Goal: Transaction & Acquisition: Purchase product/service

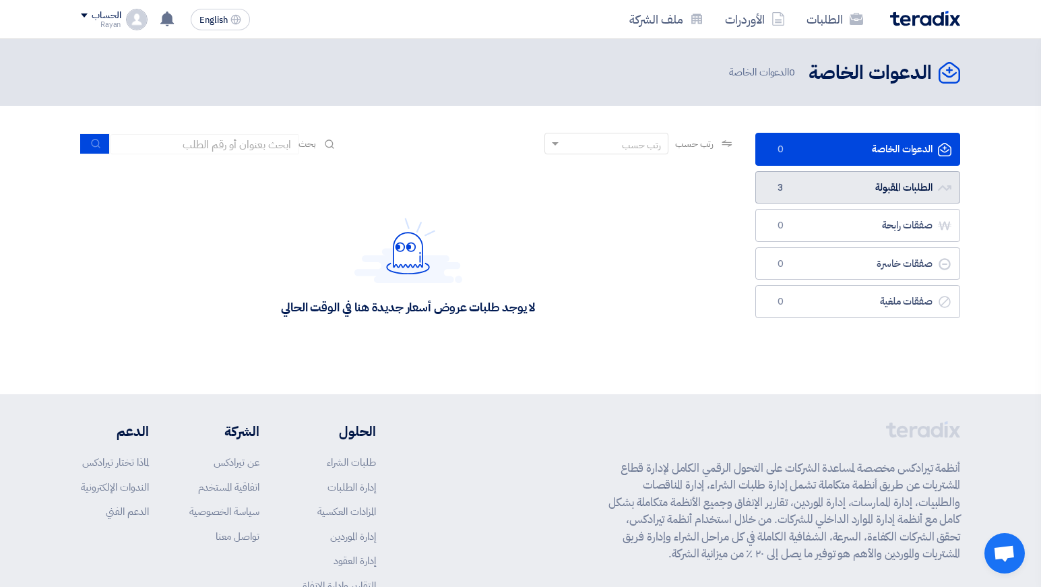
click at [807, 194] on link "الطلبات المقبولة الطلبات المقبولة 3" at bounding box center [857, 187] width 205 height 33
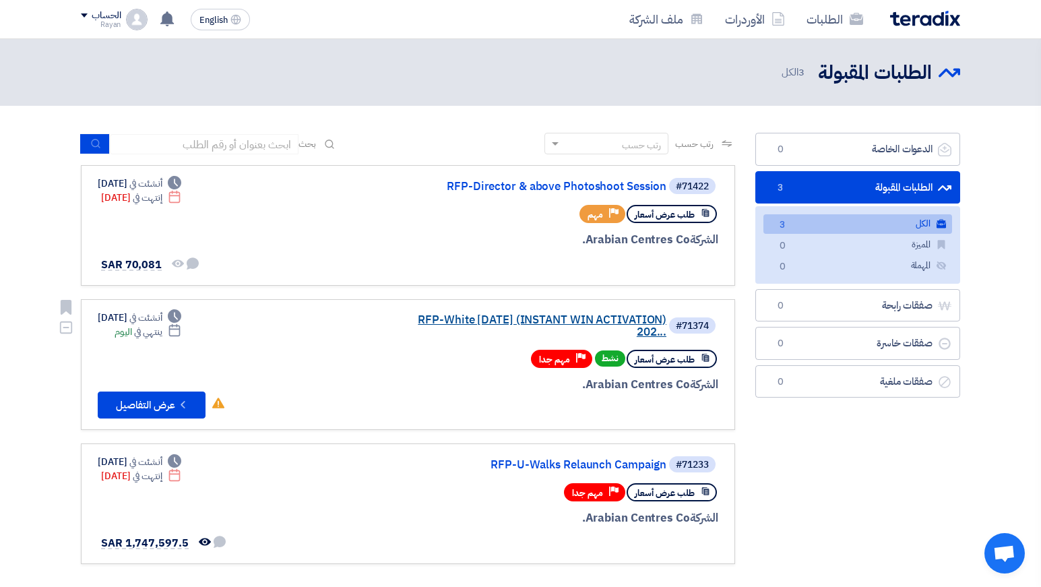
click at [517, 323] on link "RFP-White [DATE] (INSTANT WIN ACTIVATION) 202..." at bounding box center [531, 326] width 269 height 24
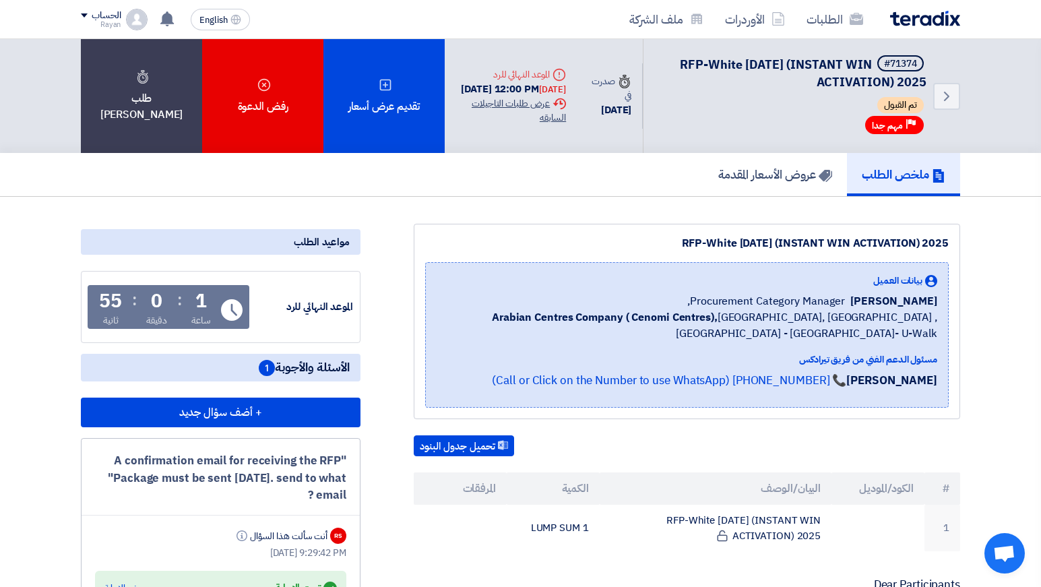
click at [507, 108] on div "Extension History عرض طلبات التاجيلات السابقه" at bounding box center [510, 110] width 110 height 28
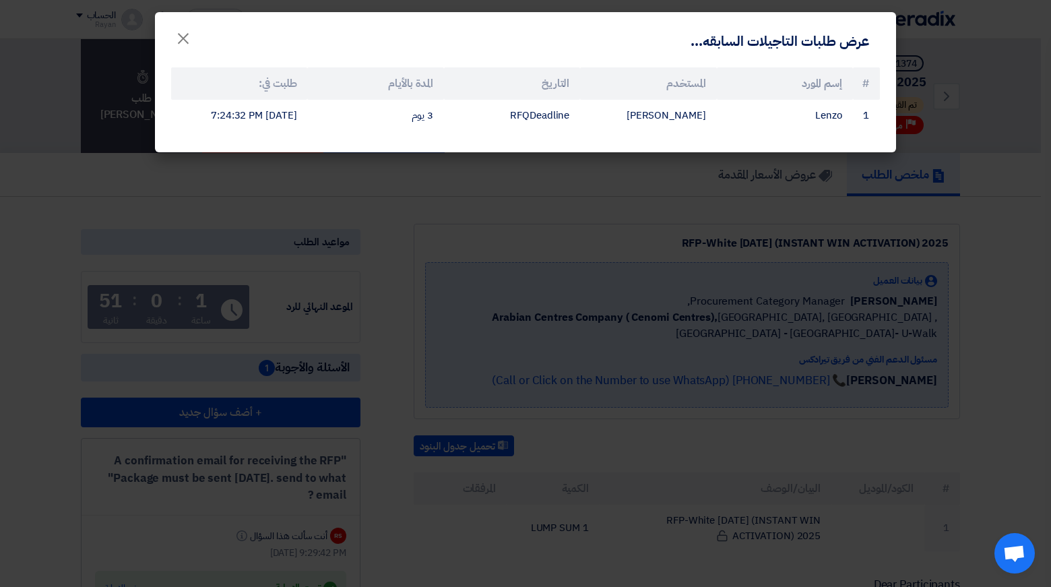
click at [478, 224] on modal-container "عرض طلبات التاجيلات السابقه... × # إسم المورد المستخدم التاريخ المدة بالأيام طل…" at bounding box center [525, 293] width 1051 height 587
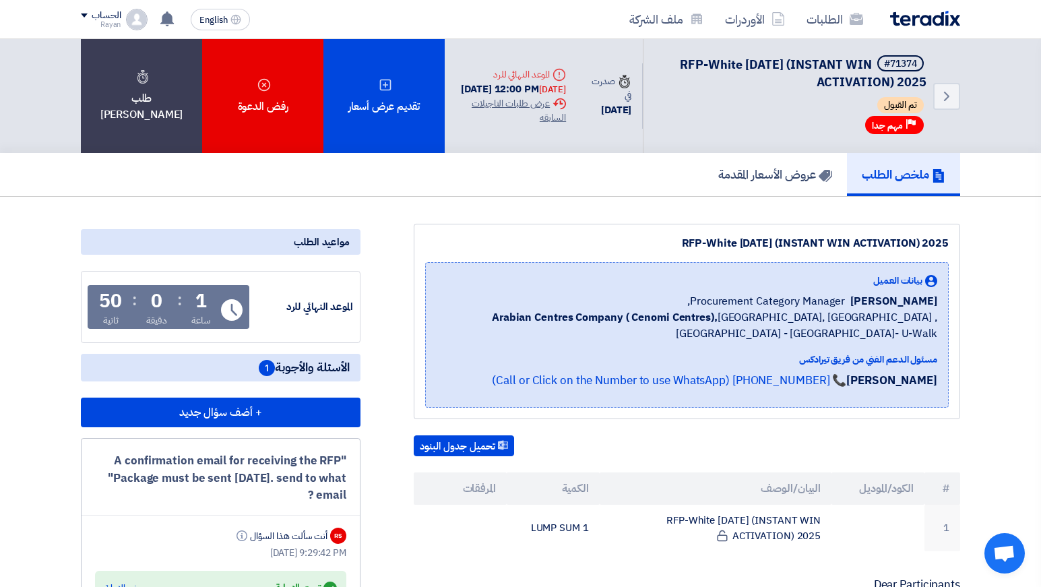
click at [478, 224] on div "RFP-White Friday (INSTANT WIN ACTIVATION) 2025 بيانات العميل Alanoud Alhuriesh …" at bounding box center [687, 321] width 546 height 195
click at [580, 585] on p "Dear Participants," at bounding box center [687, 584] width 546 height 13
click at [767, 184] on link "عروض الأسعار المقدمة" at bounding box center [774, 174] width 143 height 43
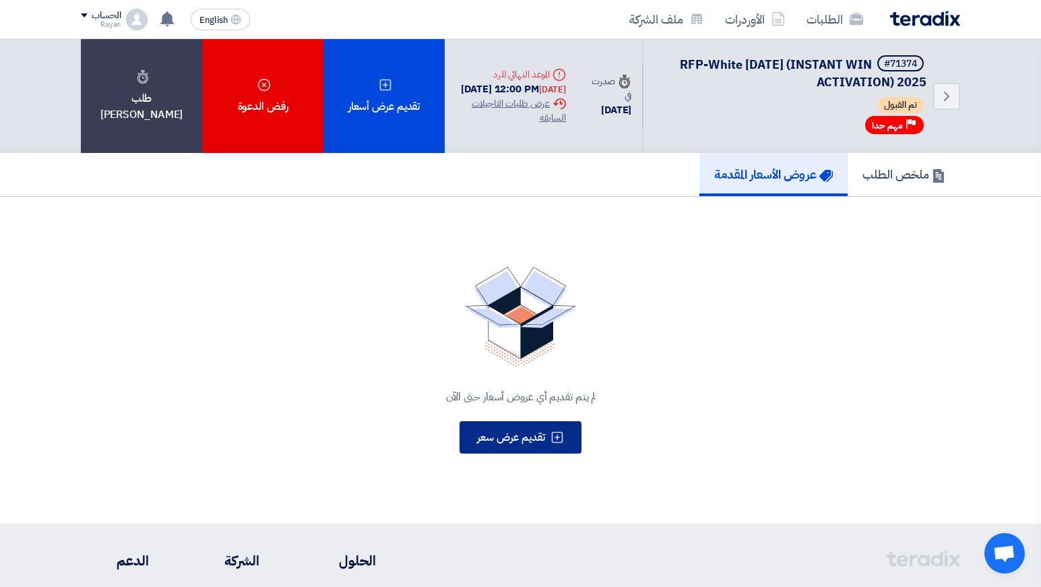
click at [521, 428] on button "تقديم عرض سعر" at bounding box center [520, 437] width 122 height 32
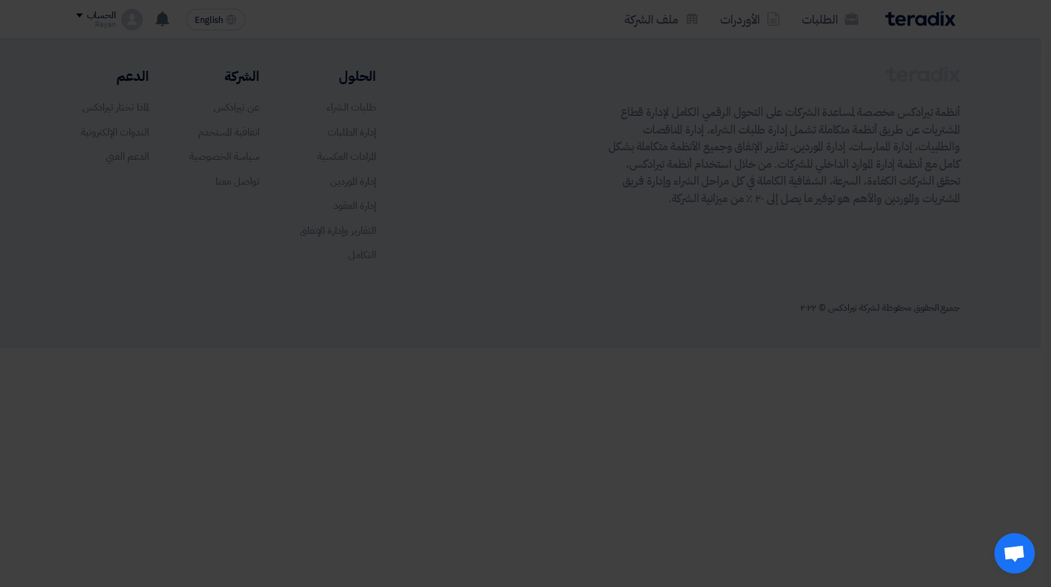
click at [539, 197] on div "تقديم عرض أسعار جديد من البداية" at bounding box center [525, 179] width 187 height 38
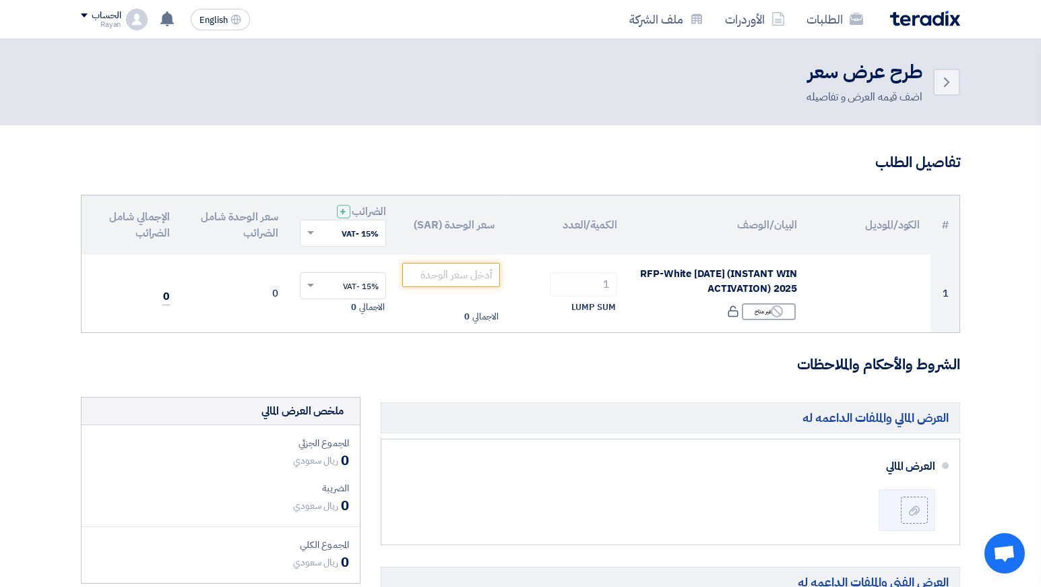
drag, startPoint x: 539, startPoint y: 209, endPoint x: 534, endPoint y: 216, distance: 7.7
click at [534, 216] on th "الكمية/العدد" at bounding box center [566, 224] width 123 height 59
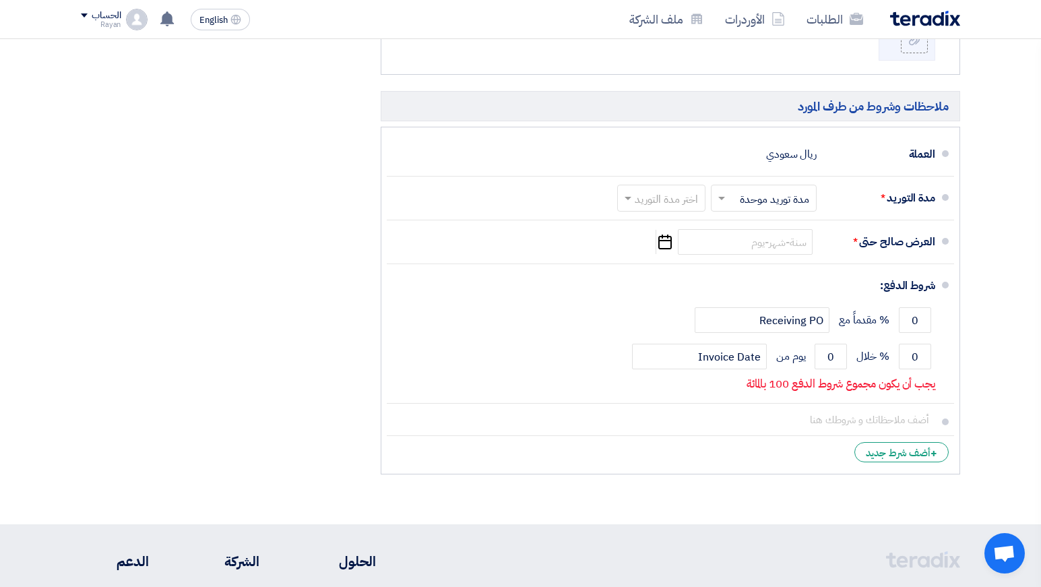
scroll to position [634, 0]
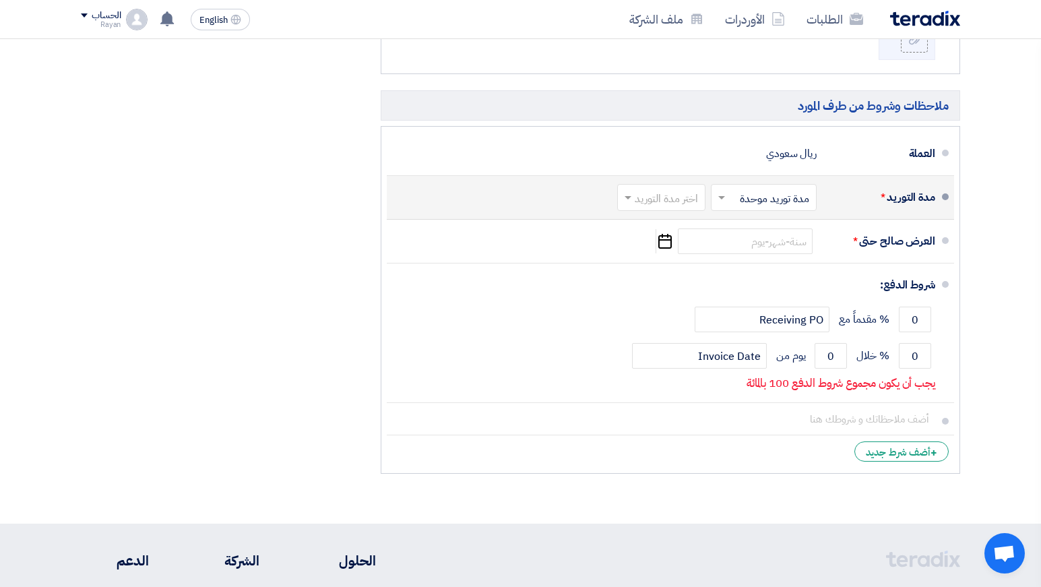
click at [739, 196] on input "text" at bounding box center [760, 199] width 99 height 20
click at [669, 195] on input "text" at bounding box center [658, 199] width 81 height 20
click at [662, 271] on span "1-2 اسبوع" at bounding box center [678, 276] width 46 height 16
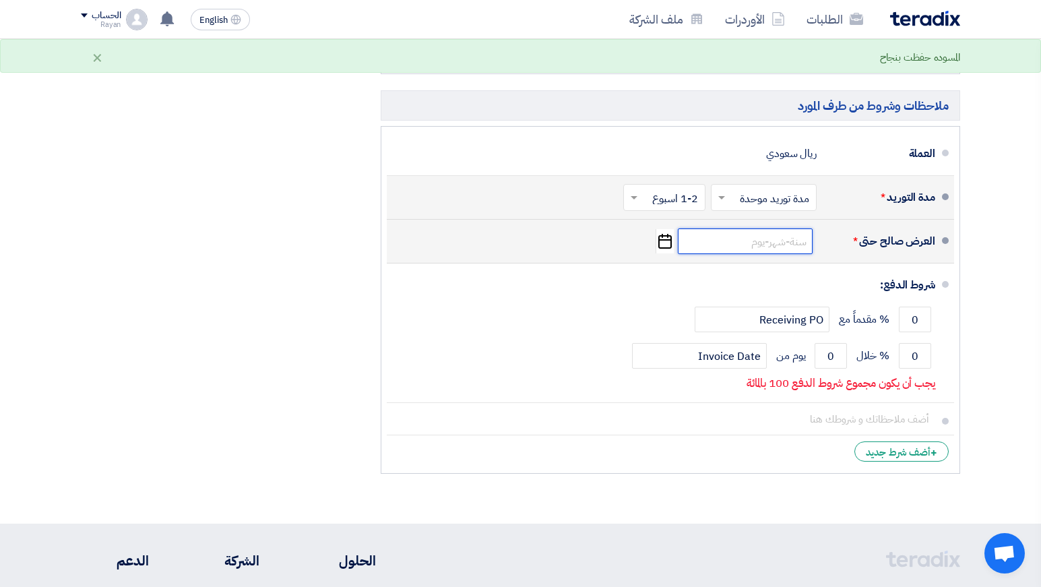
click at [761, 244] on input at bounding box center [745, 241] width 135 height 26
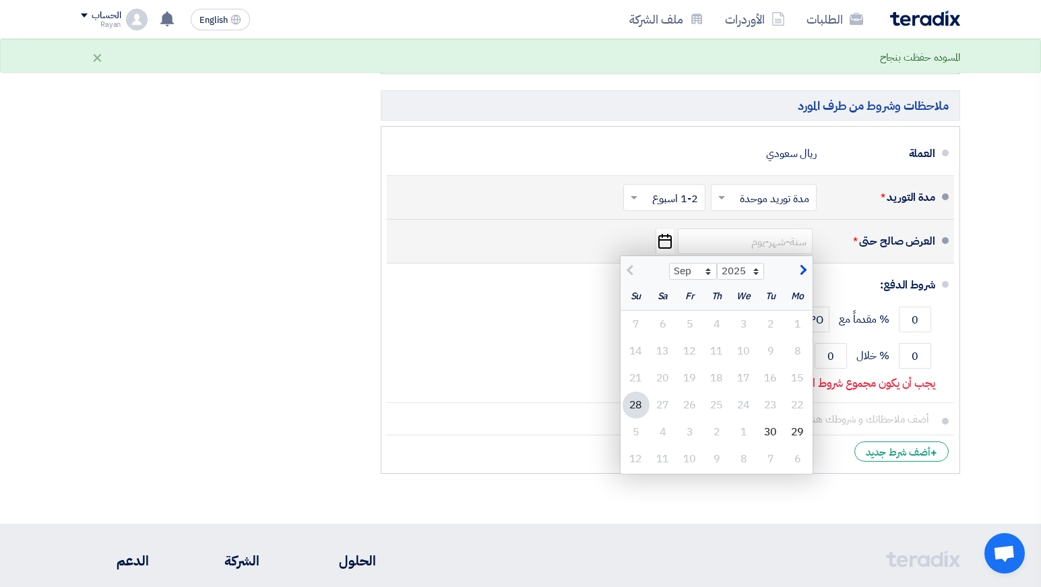
click at [802, 279] on div "Sep Oct Nov Dec 2025 2026 2027 2028 2029 2030 2031 2032 2033 2034 2035" at bounding box center [716, 269] width 192 height 27
click at [802, 277] on span "button" at bounding box center [800, 270] width 7 height 15
select select "10"
click at [639, 346] on div "12" at bounding box center [635, 350] width 27 height 27
type input "10/12/2025"
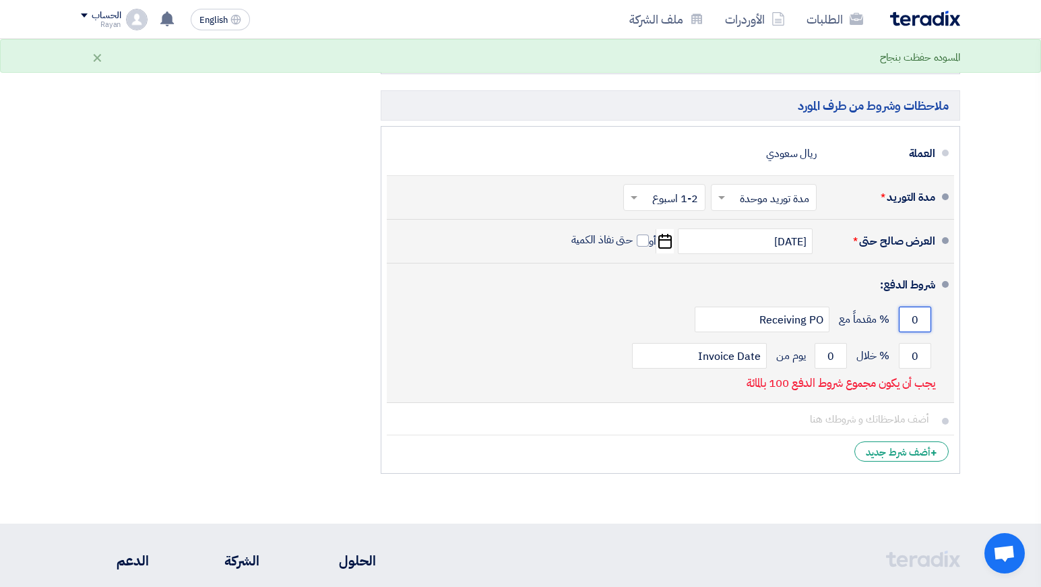
drag, startPoint x: 926, startPoint y: 323, endPoint x: 877, endPoint y: 315, distance: 49.8
click at [877, 315] on div "0 % مقدماً مع Receiving PO" at bounding box center [665, 319] width 537 height 36
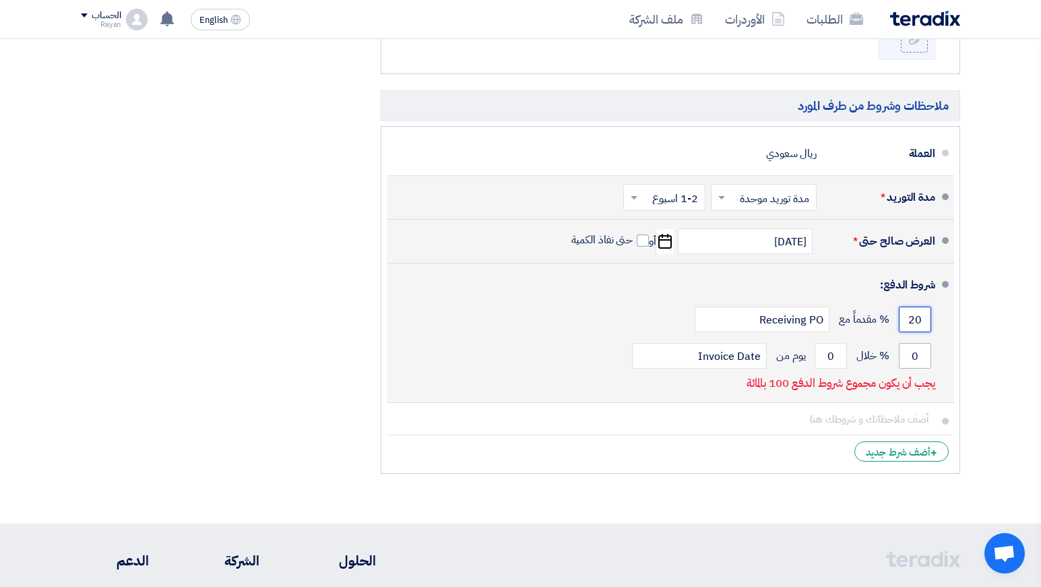
type input "20"
drag, startPoint x: 908, startPoint y: 351, endPoint x: 948, endPoint y: 357, distance: 40.2
click at [948, 357] on li "شروط الدفع: 20 % مقدماً مع Receiving PO 0 % خلال 0 Invoice Date" at bounding box center [670, 332] width 567 height 139
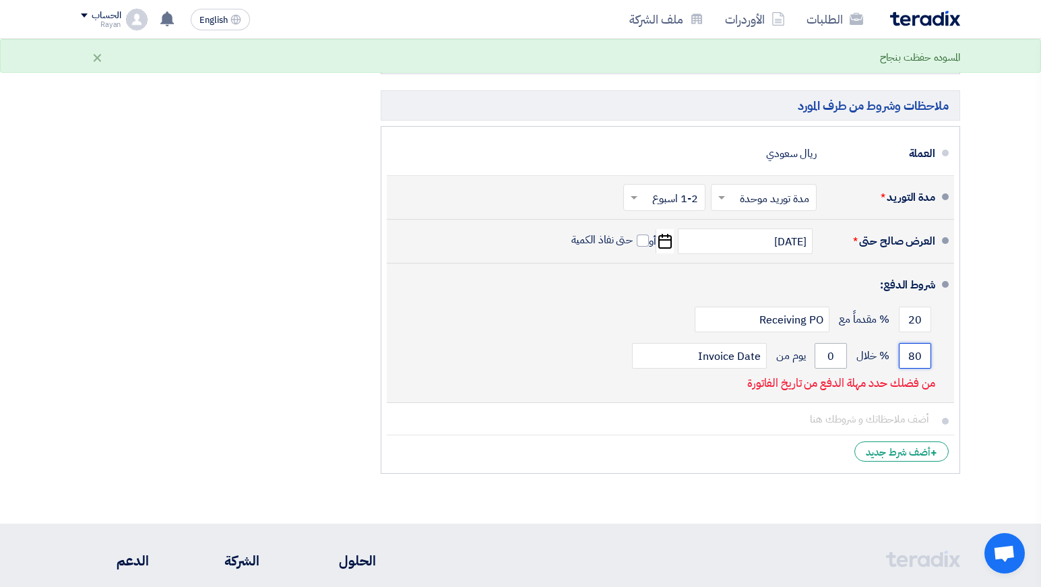
type input "80"
drag, startPoint x: 841, startPoint y: 356, endPoint x: 805, endPoint y: 356, distance: 36.4
click at [805, 356] on div "80 % خلال 0 يوم من Invoice Date" at bounding box center [665, 355] width 537 height 36
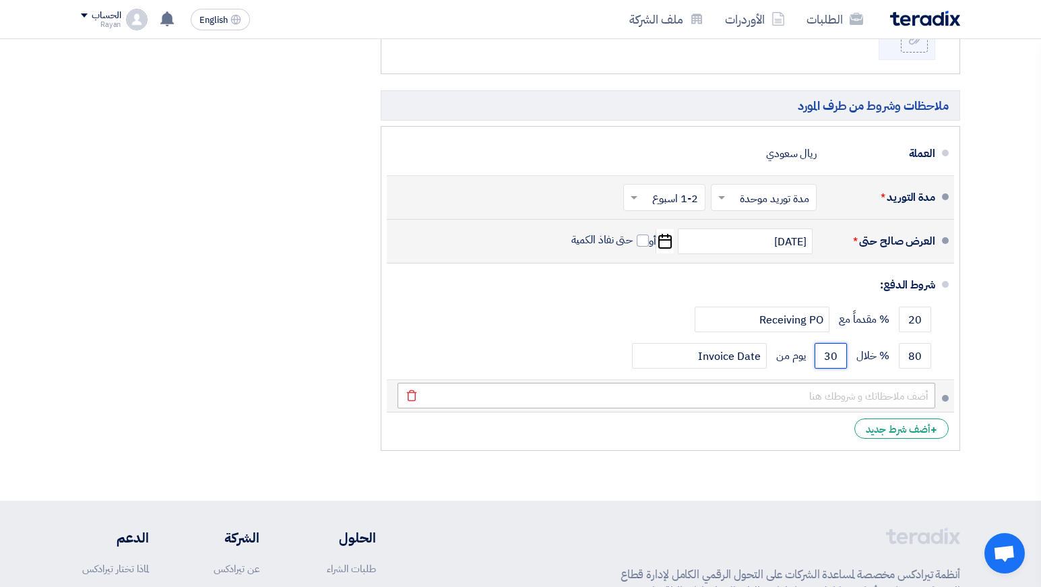
type input "30"
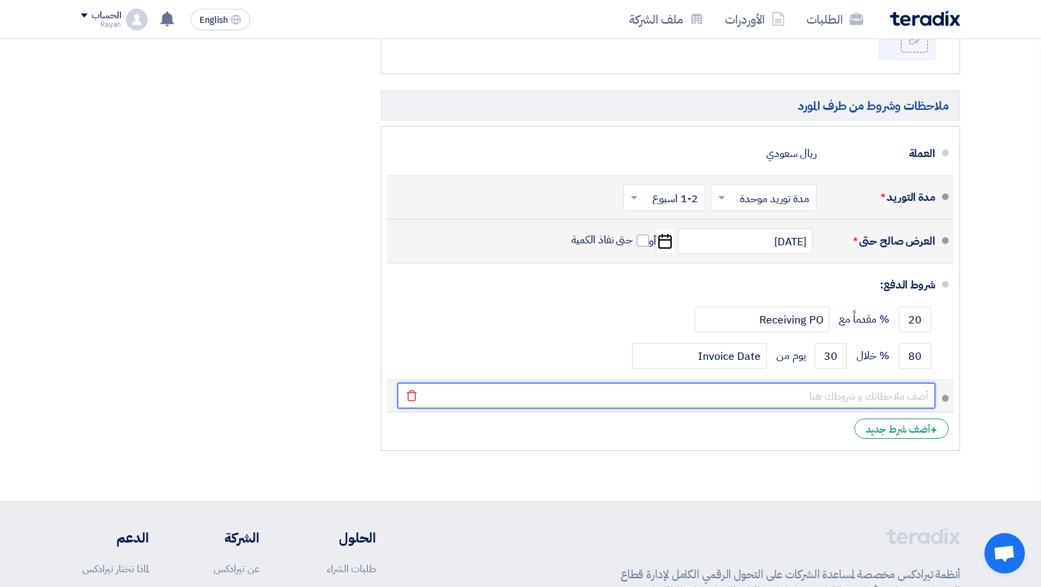
click at [892, 395] on input "text" at bounding box center [665, 396] width 537 height 26
type input "العرض المقدم مرن وقابل للتفاوض و التعديل بما يتناسب مع الاحتياج"
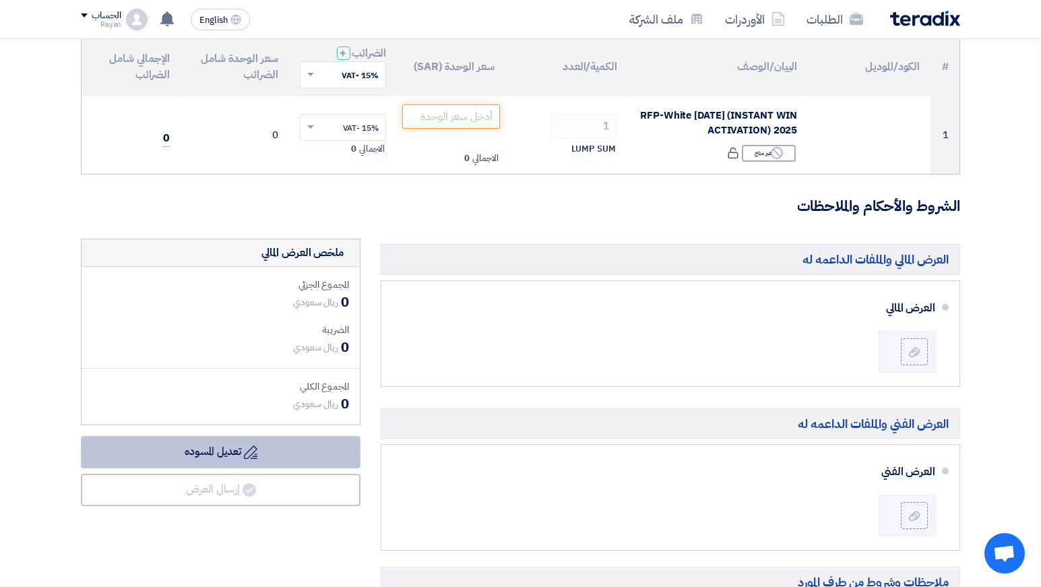
scroll to position [159, 0]
click at [251, 456] on icon "Draft" at bounding box center [250, 451] width 13 height 13
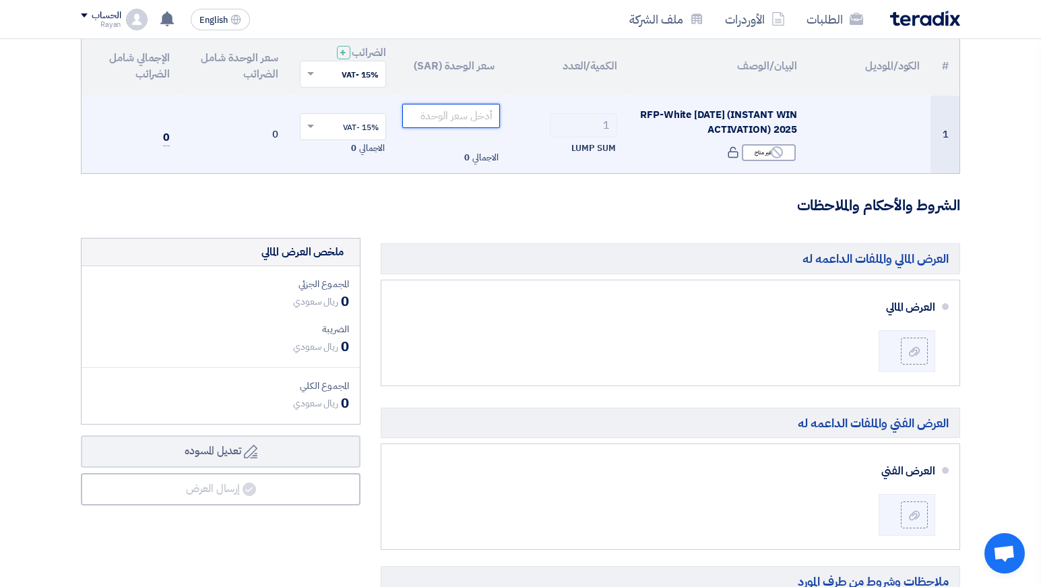
click at [441, 119] on input "number" at bounding box center [451, 116] width 98 height 24
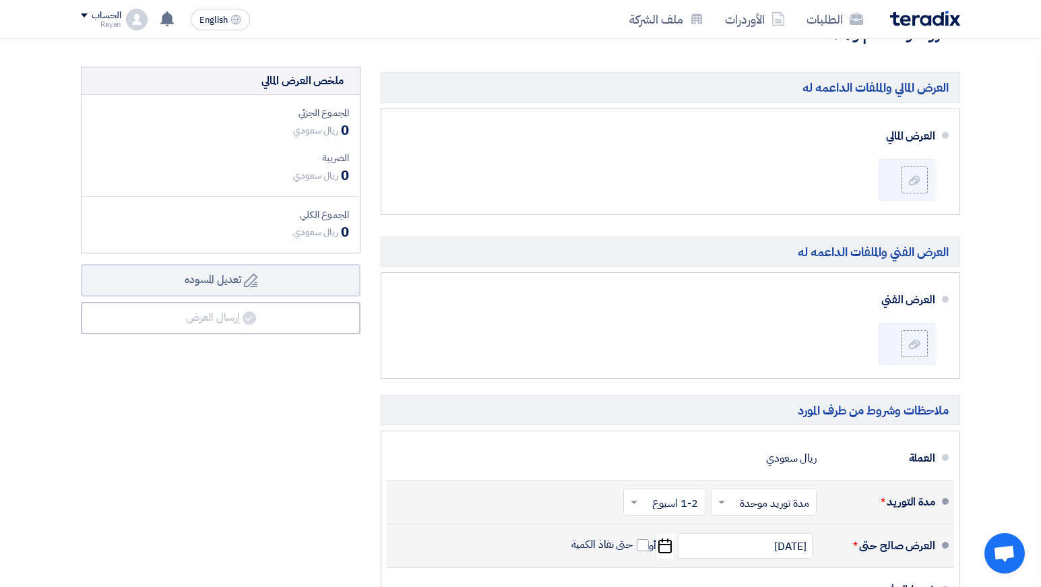
scroll to position [334, 0]
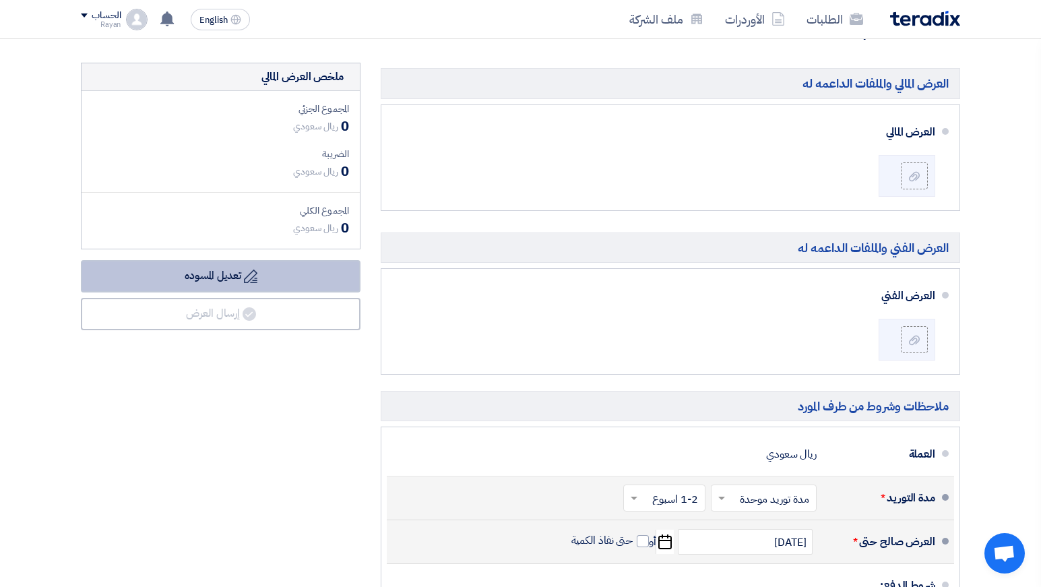
click at [274, 288] on button "Draft تعديل المسوده" at bounding box center [221, 276] width 280 height 32
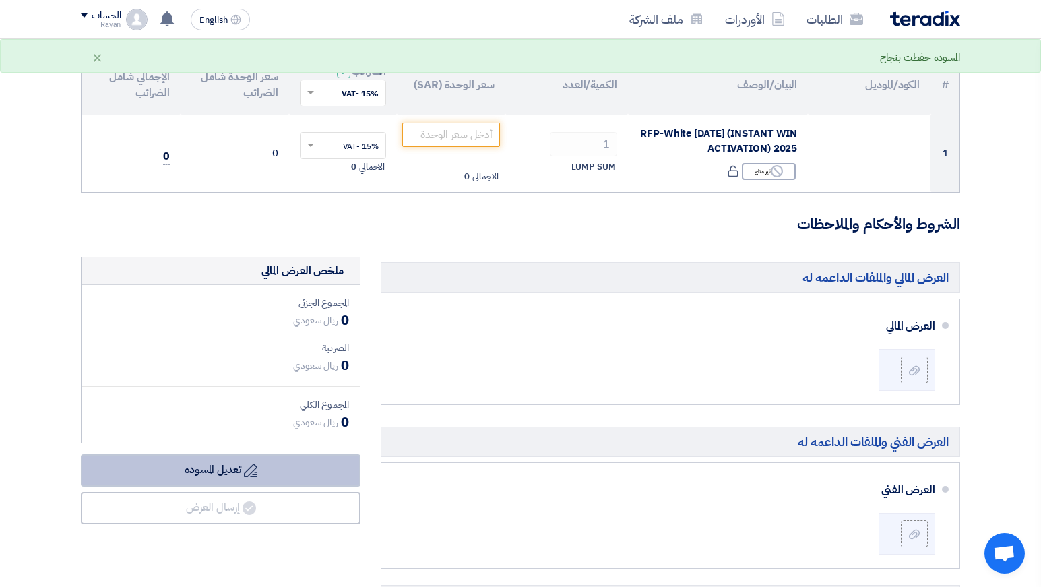
scroll to position [0, 0]
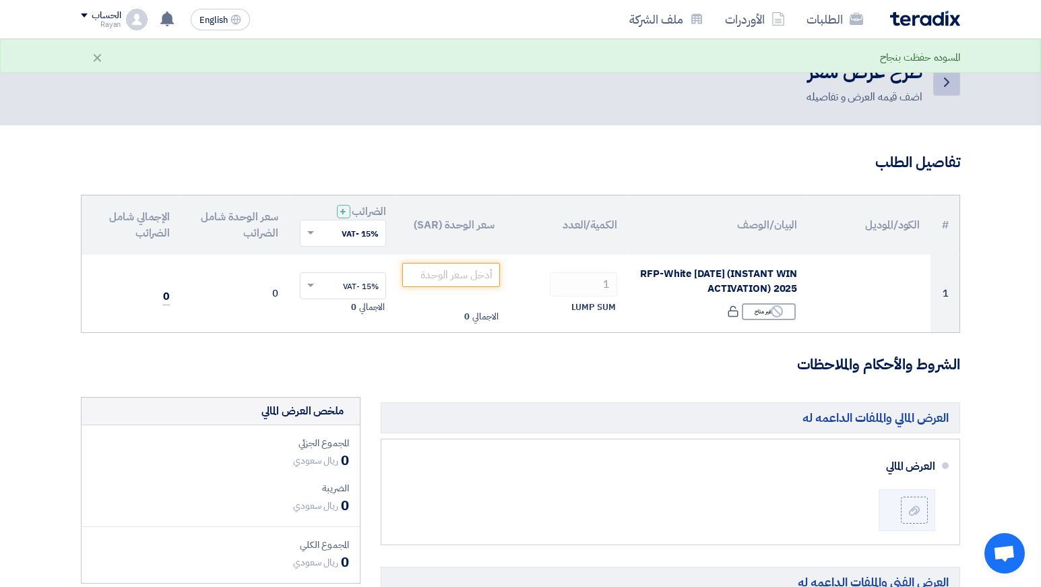
click at [953, 88] on icon "Back" at bounding box center [946, 82] width 16 height 16
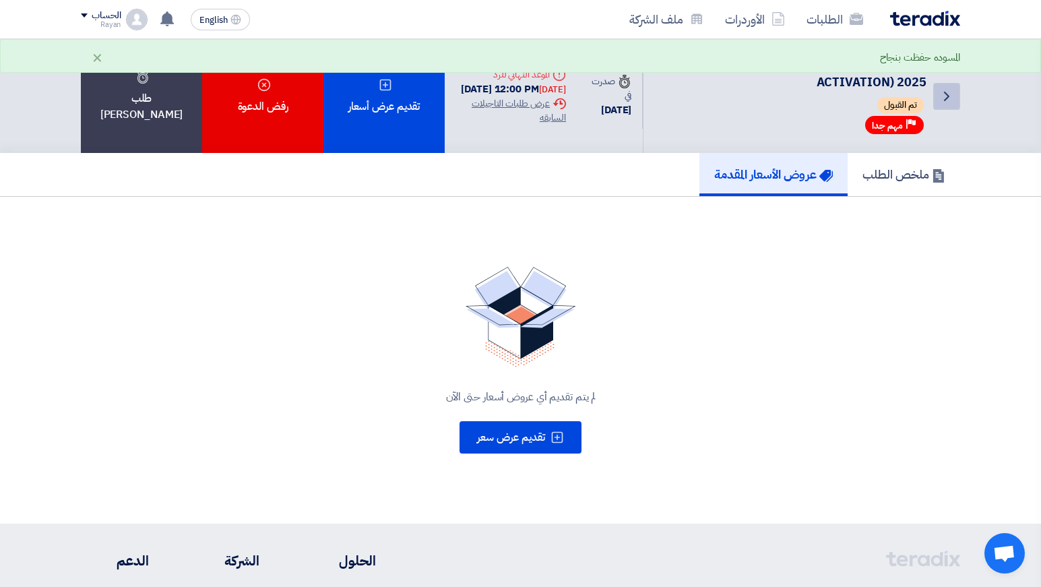
click at [938, 102] on icon "Back" at bounding box center [946, 96] width 16 height 16
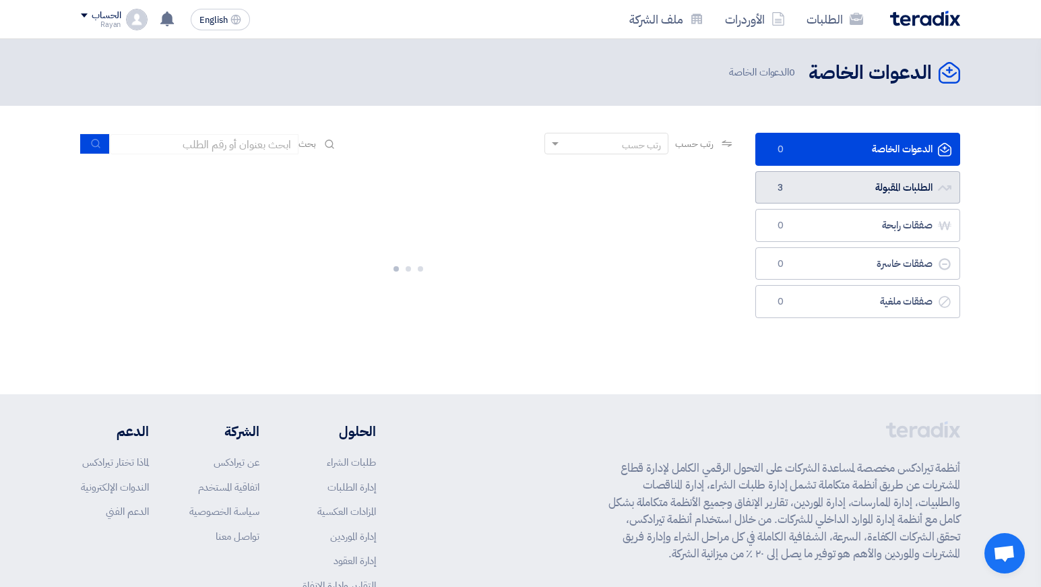
click at [814, 187] on link "الطلبات المقبولة الطلبات المقبولة 3" at bounding box center [857, 187] width 205 height 33
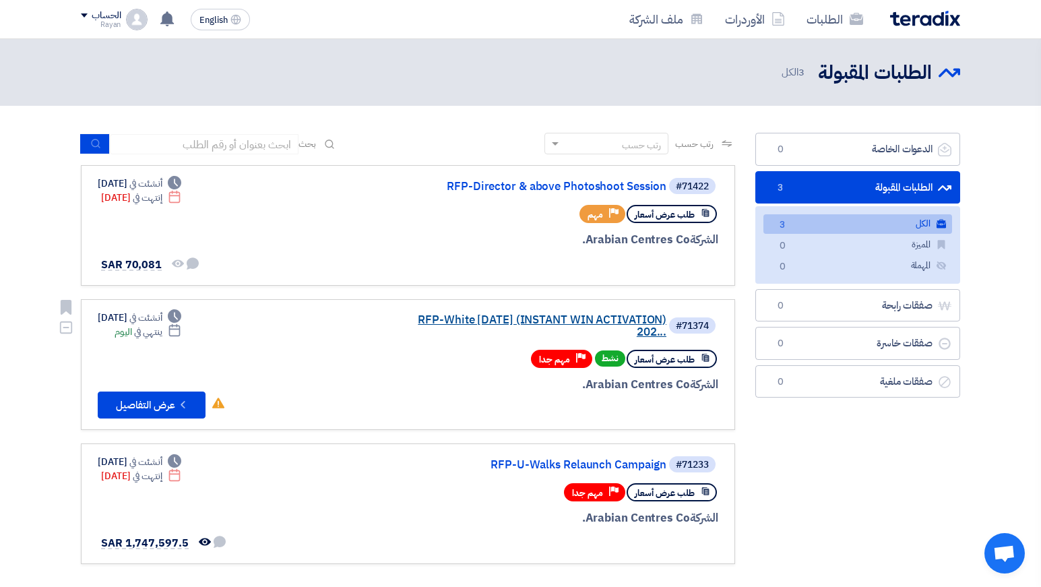
click at [577, 314] on link "RFP-White Friday (INSTANT WIN ACTIVATION) 202..." at bounding box center [531, 326] width 269 height 24
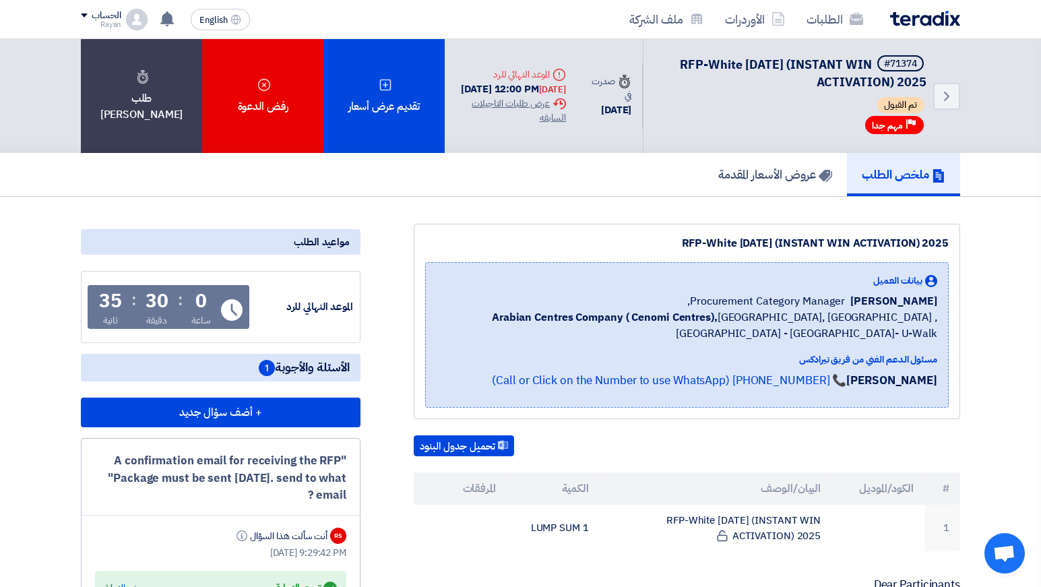
drag, startPoint x: 99, startPoint y: 297, endPoint x: 198, endPoint y: 300, distance: 99.1
click at [198, 300] on div "0 ساعة : 30 دقيقة : 35 ثانية" at bounding box center [154, 310] width 121 height 36
click at [198, 300] on div "0" at bounding box center [200, 301] width 11 height 19
drag, startPoint x: 166, startPoint y: 306, endPoint x: 136, endPoint y: 305, distance: 30.3
click at [136, 305] on div "0 ساعة : 30 دقيقة : 32 ثانية" at bounding box center [154, 310] width 121 height 36
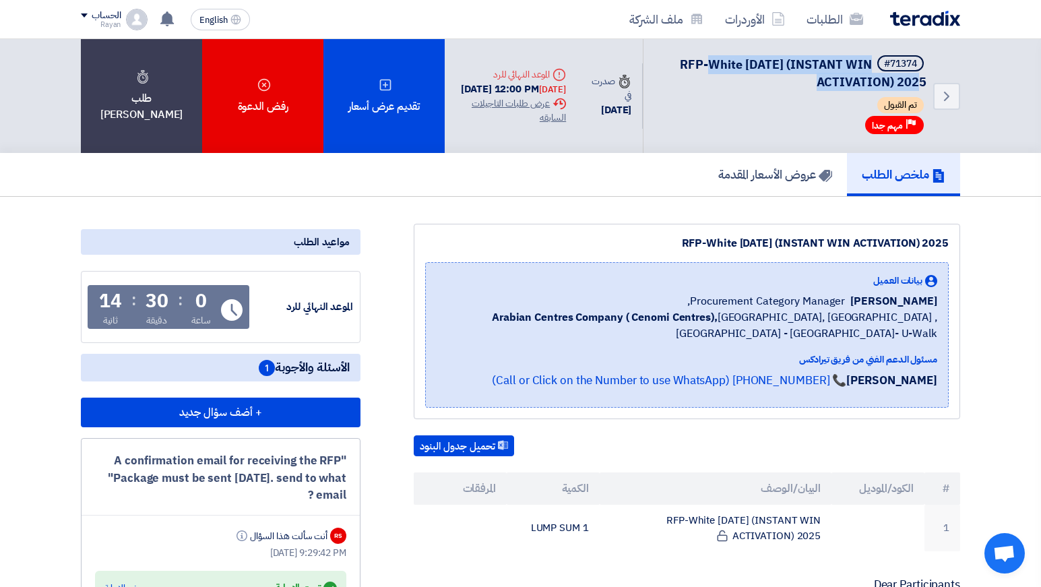
drag, startPoint x: 712, startPoint y: 63, endPoint x: 921, endPoint y: 82, distance: 209.7
click at [921, 82] on span "RFP-White [DATE] (INSTANT WIN ACTIVATION) 2025" at bounding box center [803, 73] width 246 height 36
click at [500, 119] on div "Extension History عرض طلبات التاجيلات السابقه" at bounding box center [510, 110] width 110 height 28
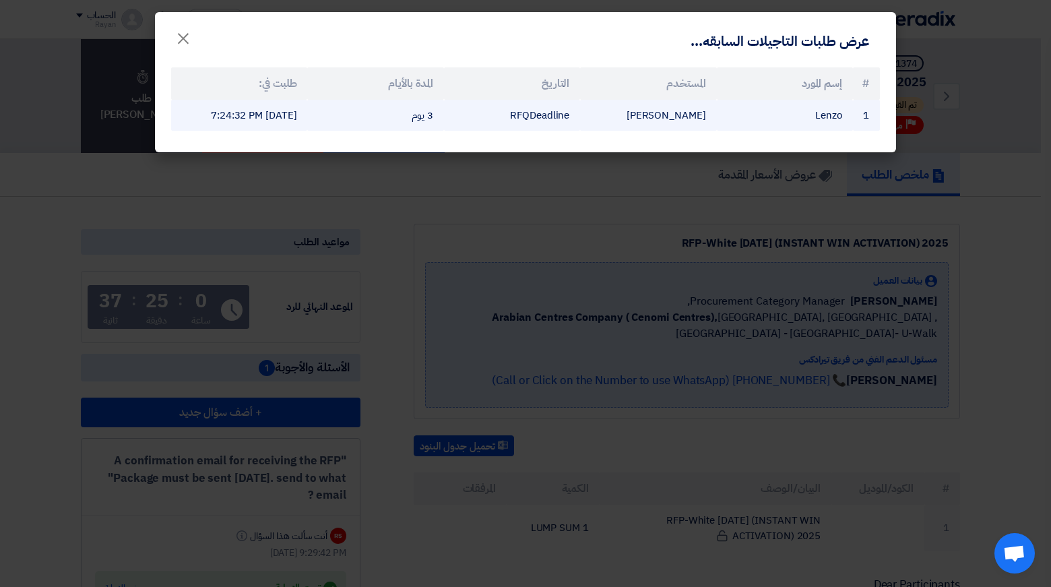
drag, startPoint x: 405, startPoint y: 125, endPoint x: 459, endPoint y: 121, distance: 54.7
click at [459, 121] on tr "1 Lenzo Rayan Shagroun RFQDeadline 3 يوم Sep 27, 2025, 7:24:32 PM" at bounding box center [525, 116] width 709 height 32
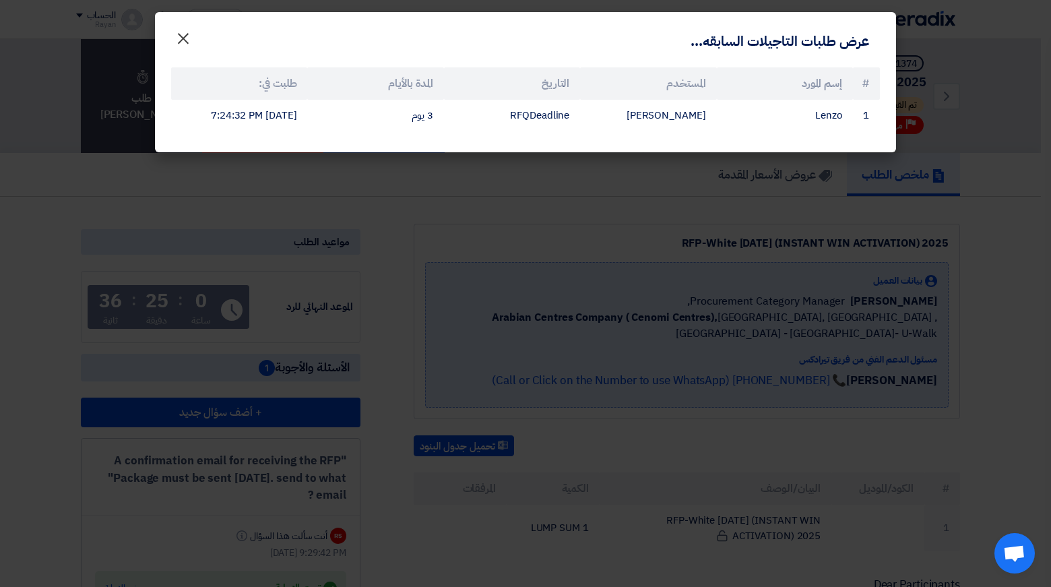
click at [186, 39] on span "×" at bounding box center [183, 38] width 16 height 40
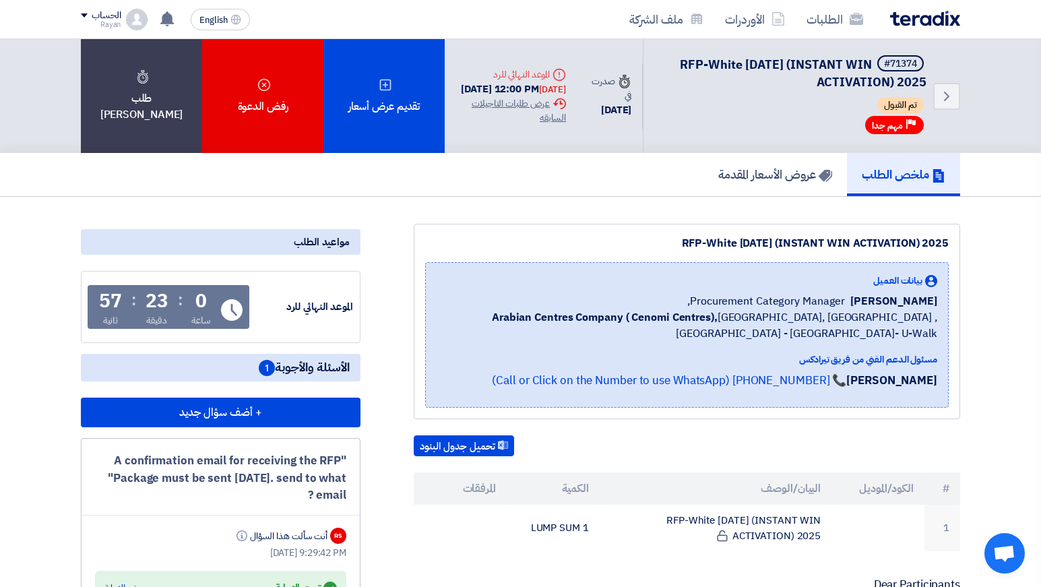
click at [416, 195] on div "ملخص الطلب عروض الأسعار المقدمة" at bounding box center [520, 174] width 879 height 43
drag, startPoint x: 579, startPoint y: 81, endPoint x: 475, endPoint y: 77, distance: 103.8
click at [475, 81] on div "[DATE] 05:00 PM [DATE]" at bounding box center [510, 88] width 110 height 15
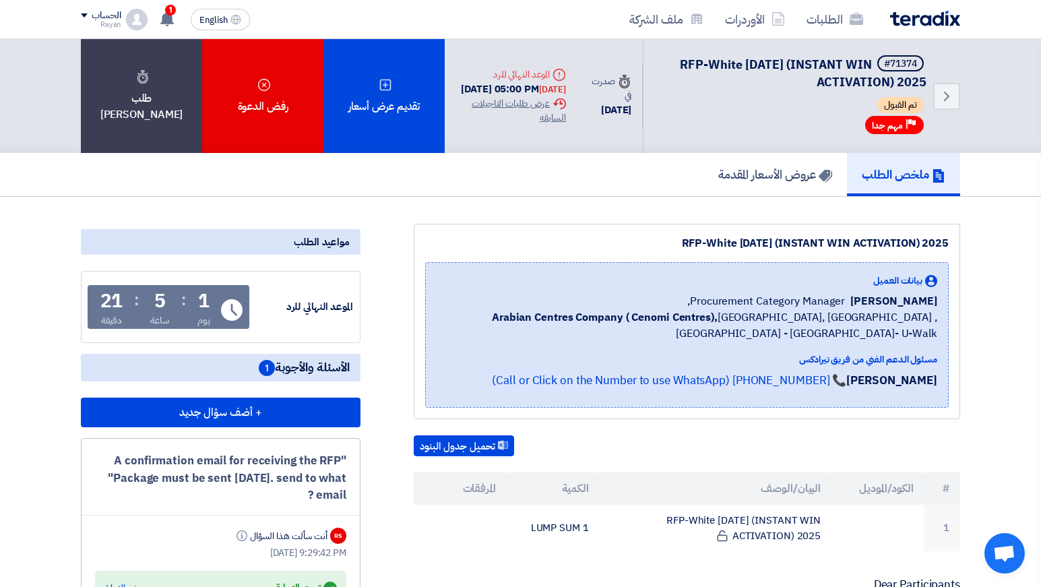
click at [580, 180] on div "ملخص الطلب عروض الأسعار المقدمة" at bounding box center [520, 174] width 879 height 43
drag, startPoint x: 583, startPoint y: 77, endPoint x: 470, endPoint y: 89, distance: 113.1
click at [470, 89] on div "Deadline الموعد النهائي للرد [DATE] 05:00 PM [DATE] Extension History عرض طلبات…" at bounding box center [511, 96] width 132 height 79
click at [470, 89] on div "[DATE] 05:00 PM [DATE]" at bounding box center [510, 88] width 110 height 15
drag, startPoint x: 473, startPoint y: 85, endPoint x: 593, endPoint y: 88, distance: 119.9
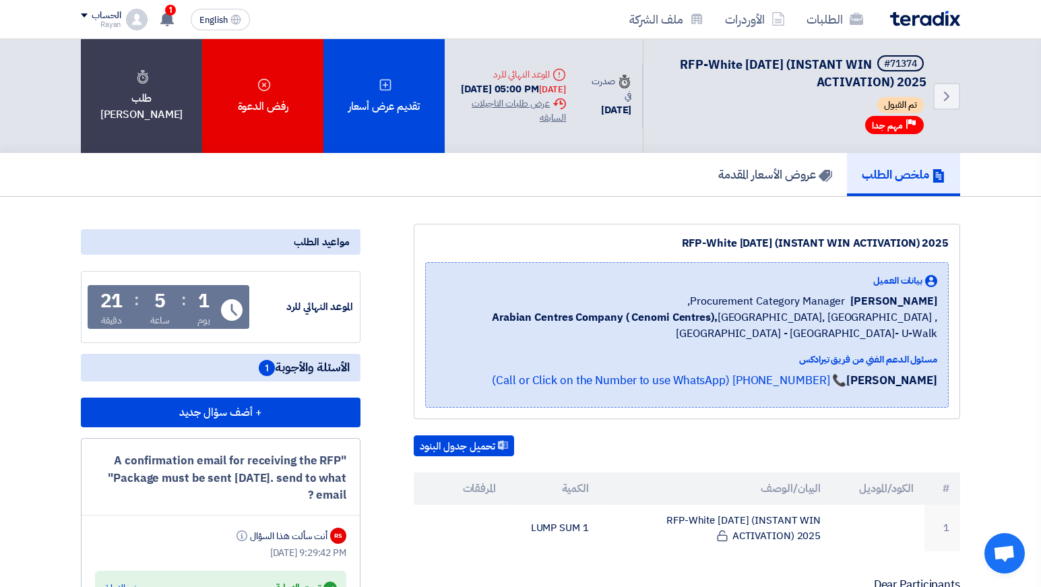
click at [593, 88] on div "Back #71374 RFP-White [DATE] (INSTANT WIN ACTIVATION) 2025 تم القبول Priority م…" at bounding box center [702, 96] width 515 height 114
click at [593, 88] on div "Time صدرت في [DATE]" at bounding box center [610, 95] width 66 height 65
click at [172, 22] on use at bounding box center [166, 18] width 13 height 15
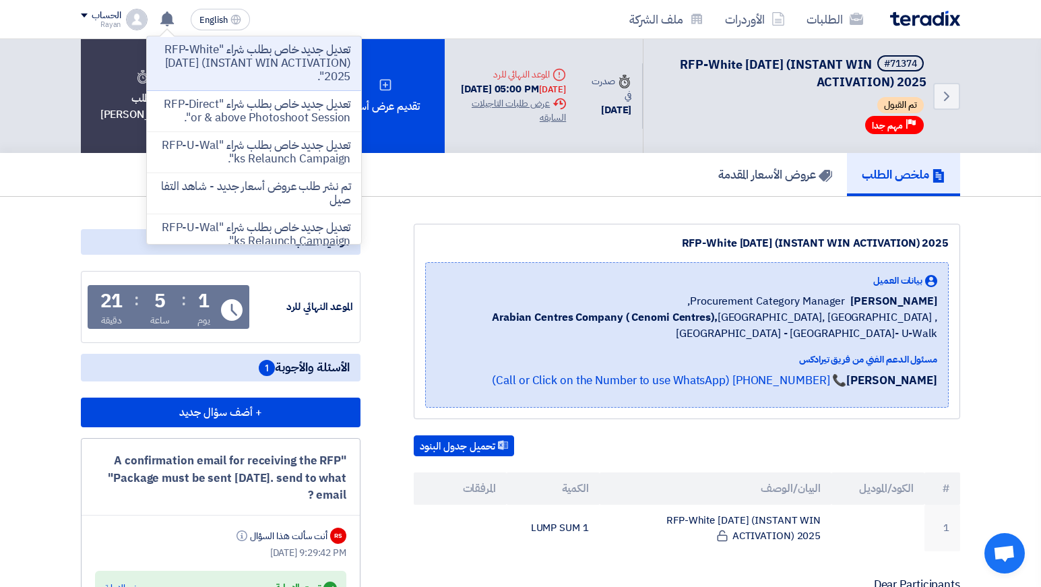
click at [444, 253] on div "RFP-White [DATE] (INSTANT WIN ACTIVATION) 2025 بيانات العميل [PERSON_NAME] Proc…" at bounding box center [687, 321] width 546 height 195
